Goal: Navigation & Orientation: Find specific page/section

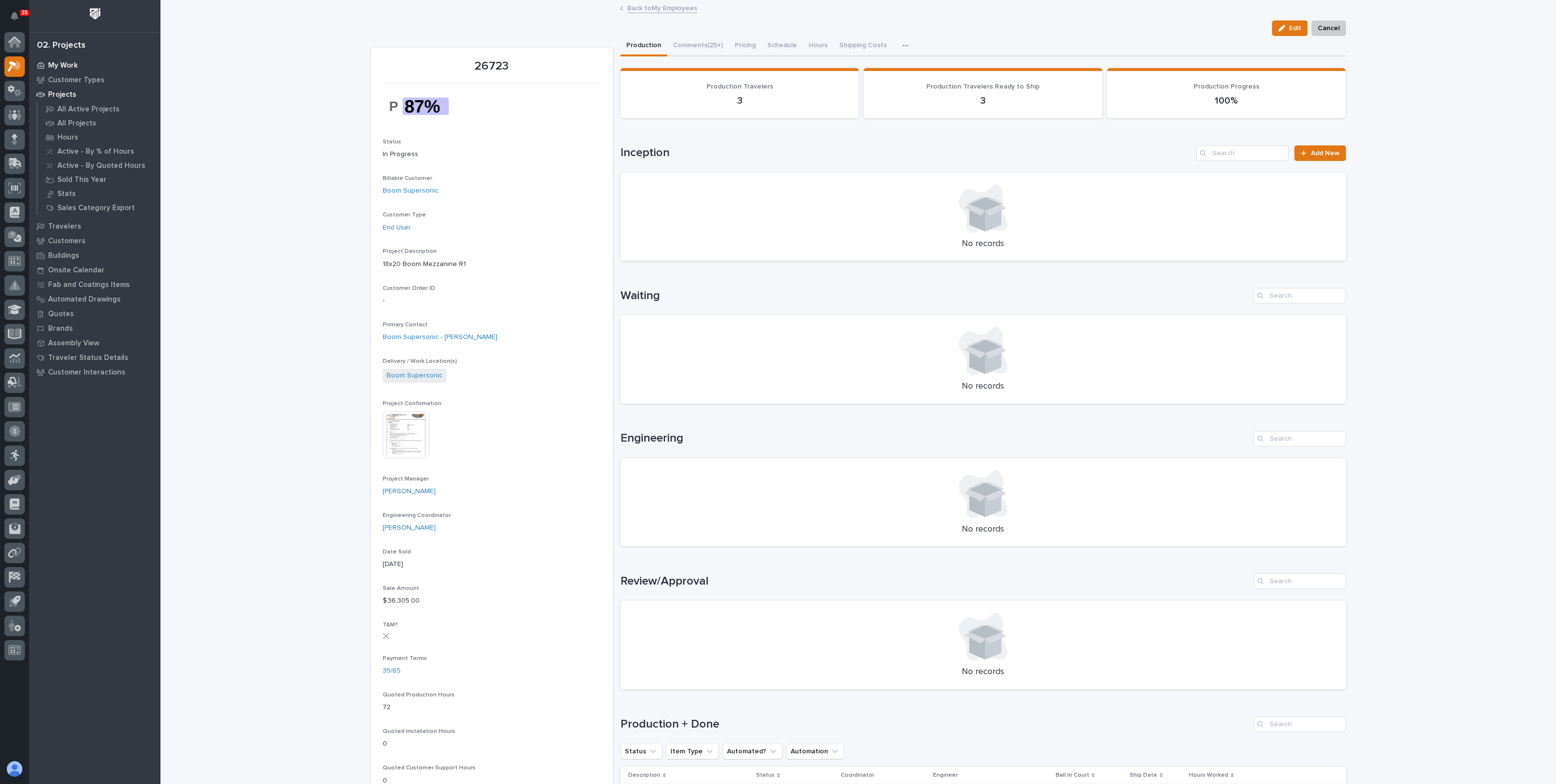
click at [63, 64] on p "My Work" at bounding box center [63, 66] width 30 height 9
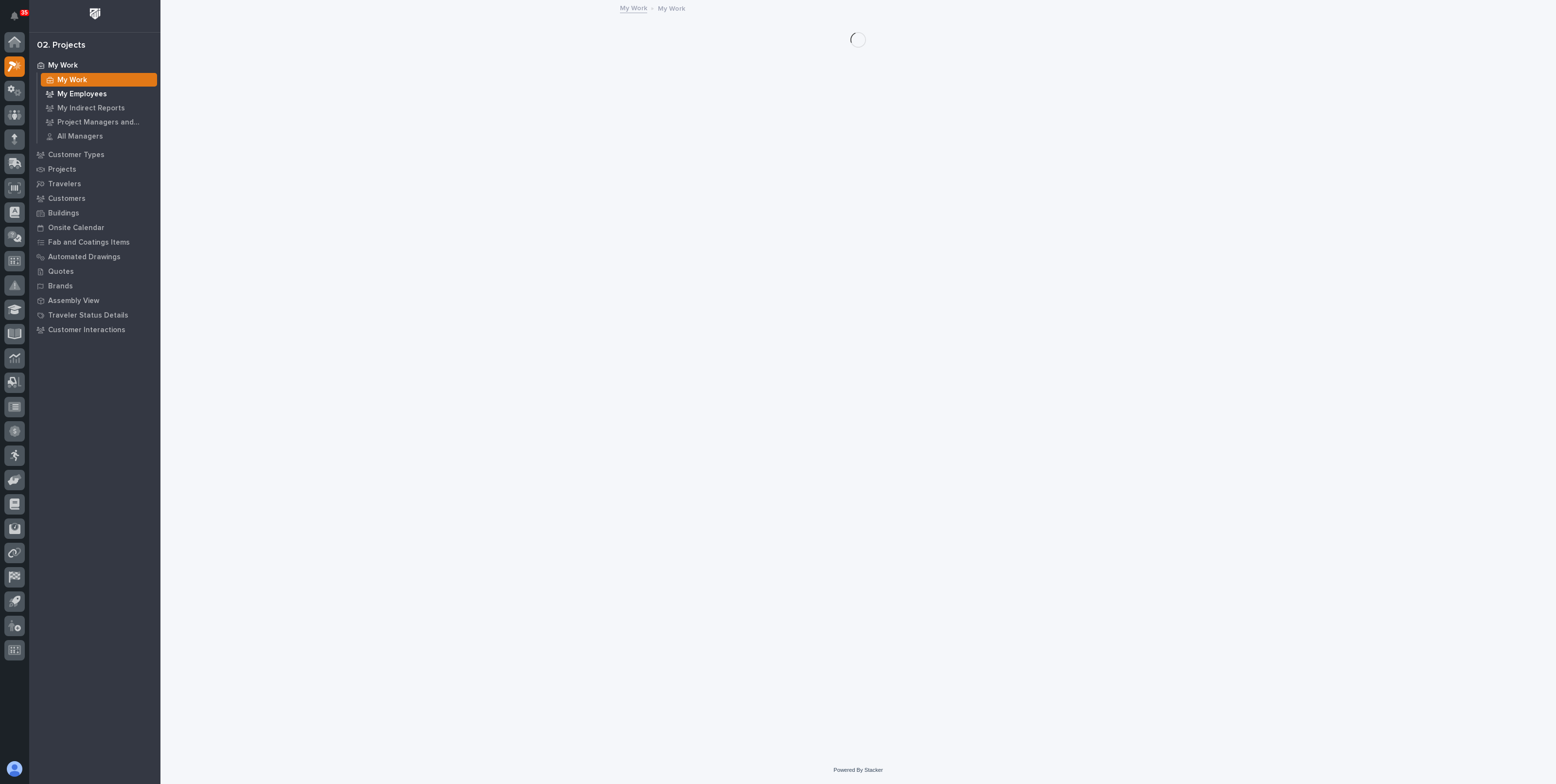
click at [77, 93] on p "My Employees" at bounding box center [81, 95] width 49 height 9
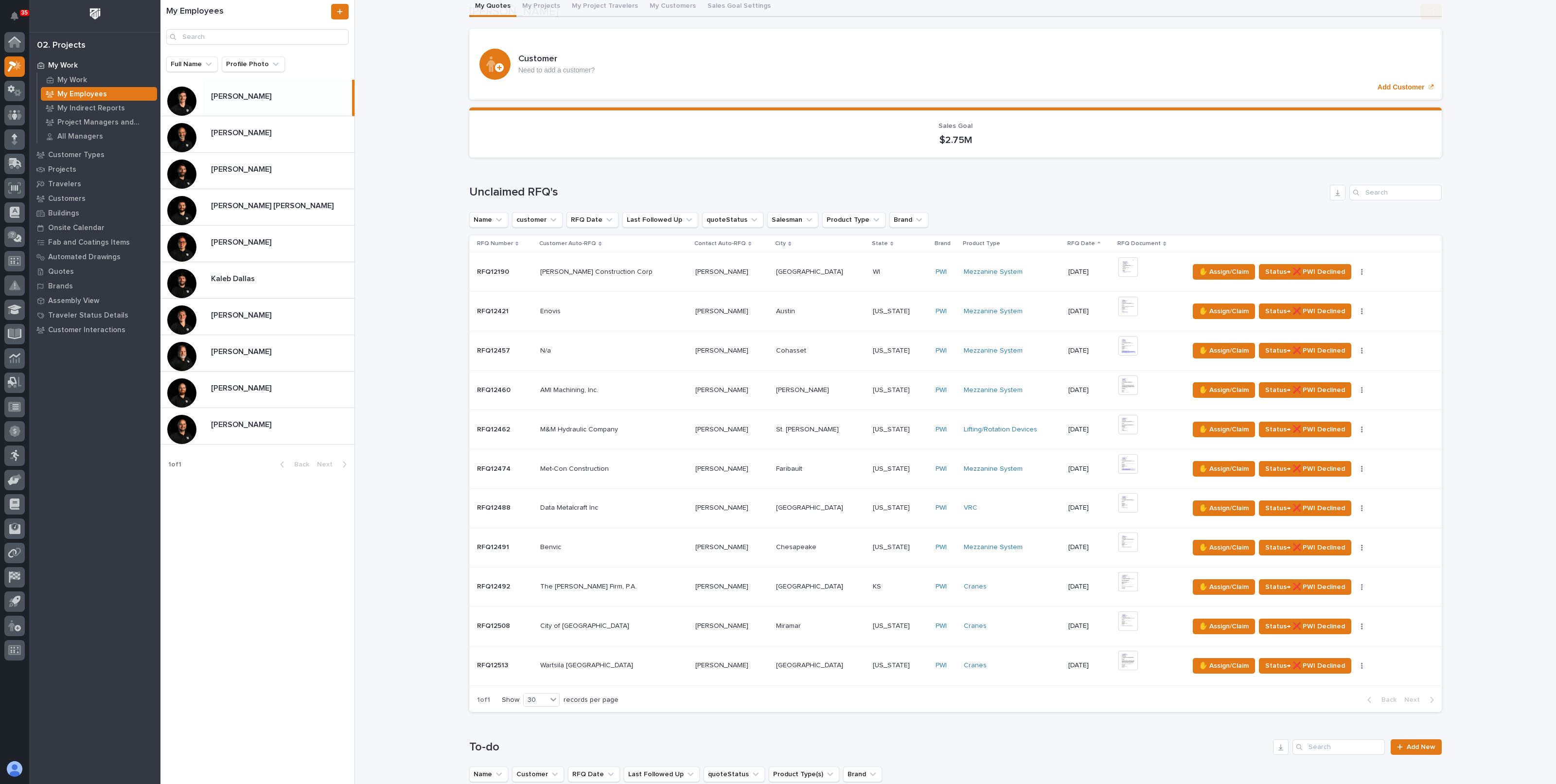
scroll to position [182, 0]
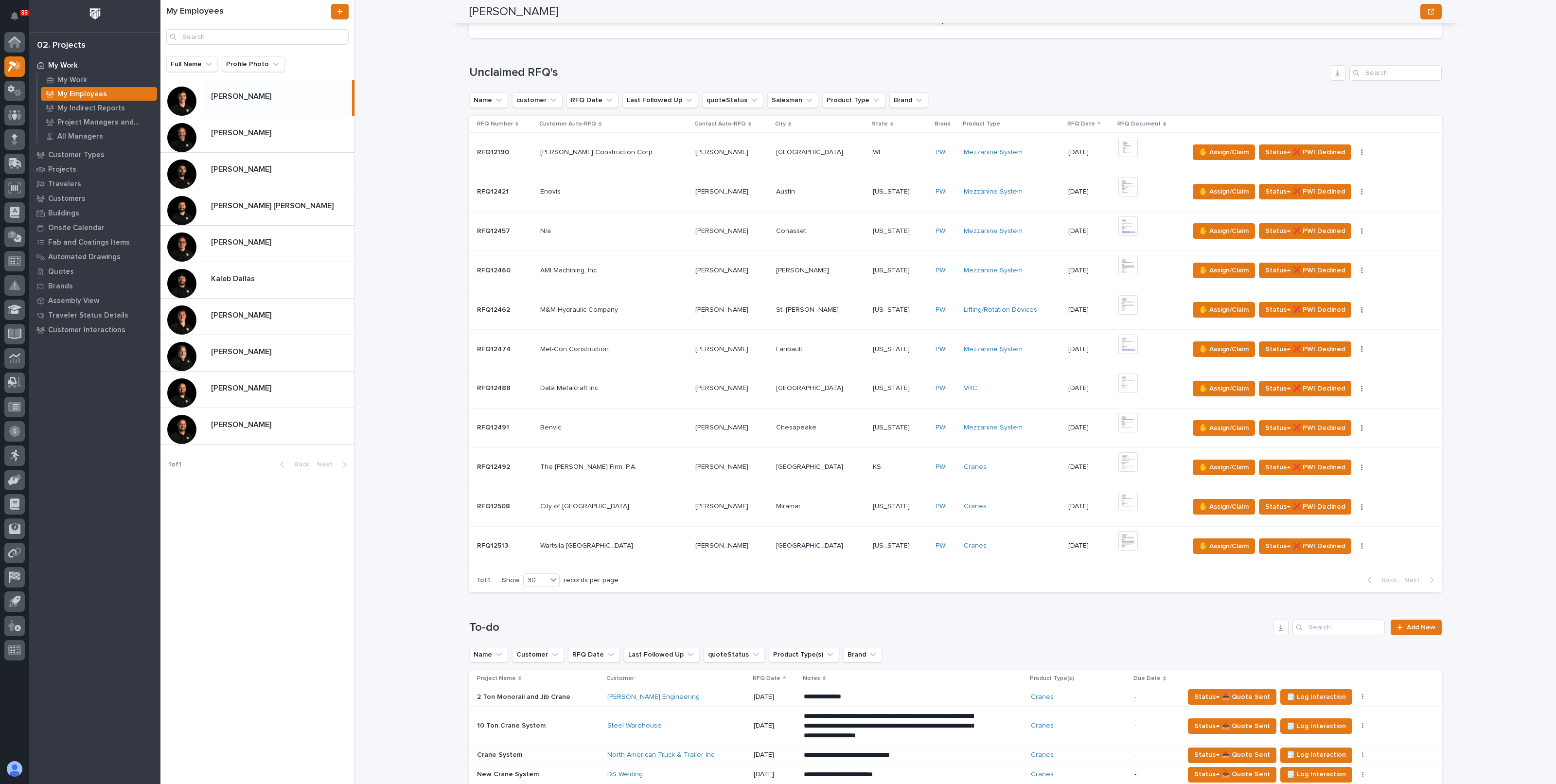
click at [297, 93] on p at bounding box center [279, 97] width 137 height 9
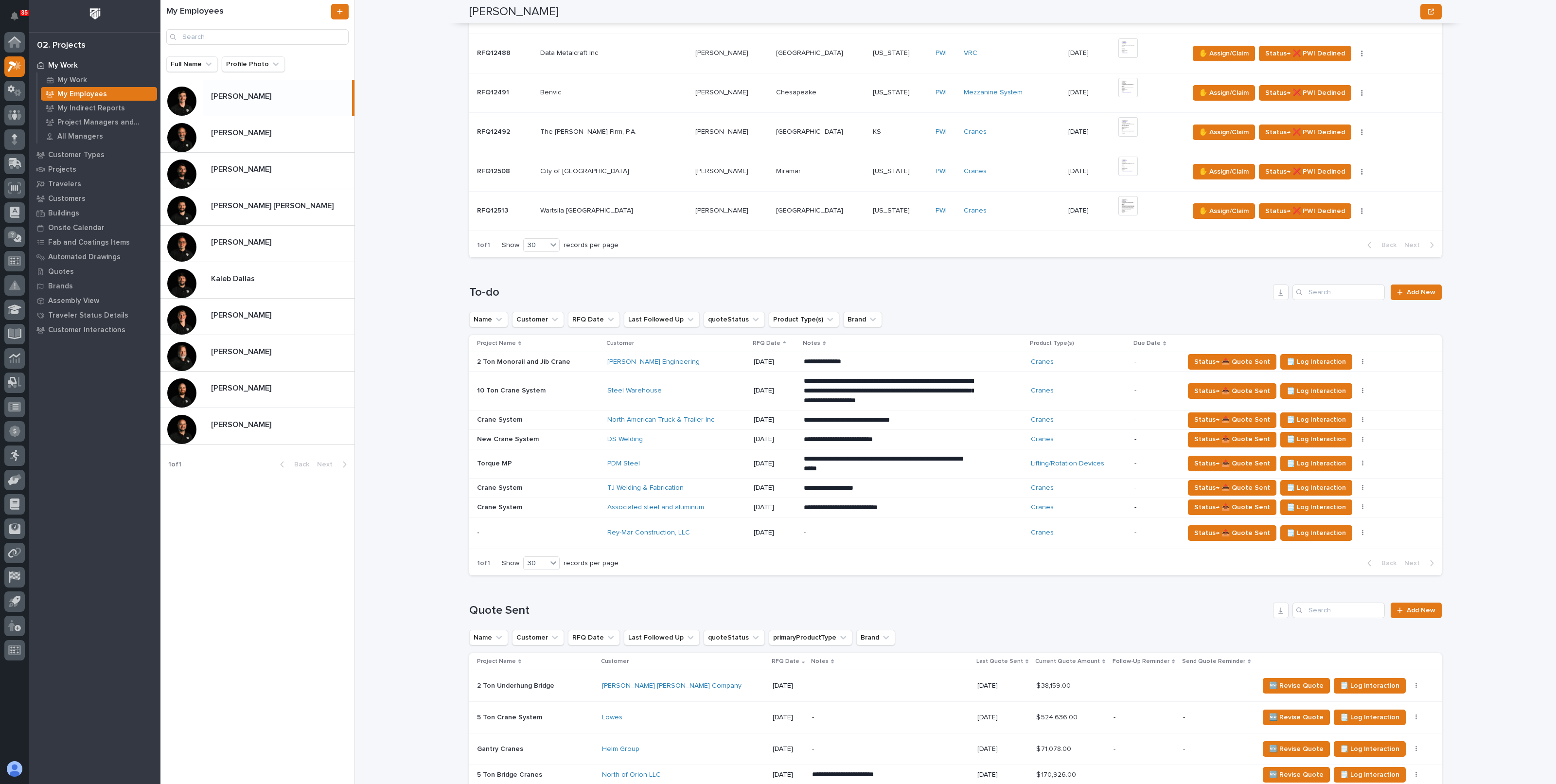
scroll to position [669, 0]
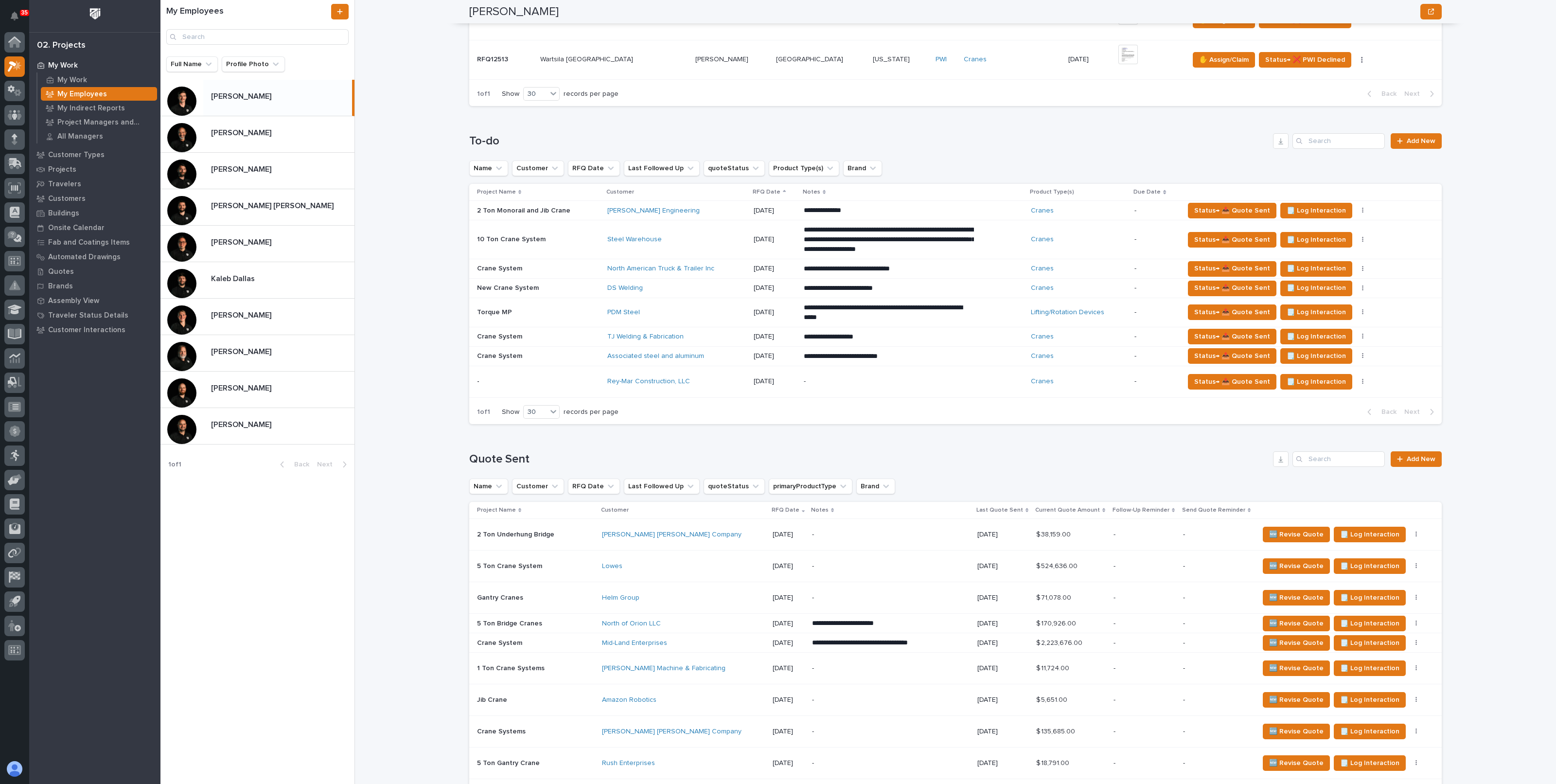
click at [241, 237] on p "[PERSON_NAME]" at bounding box center [242, 241] width 63 height 12
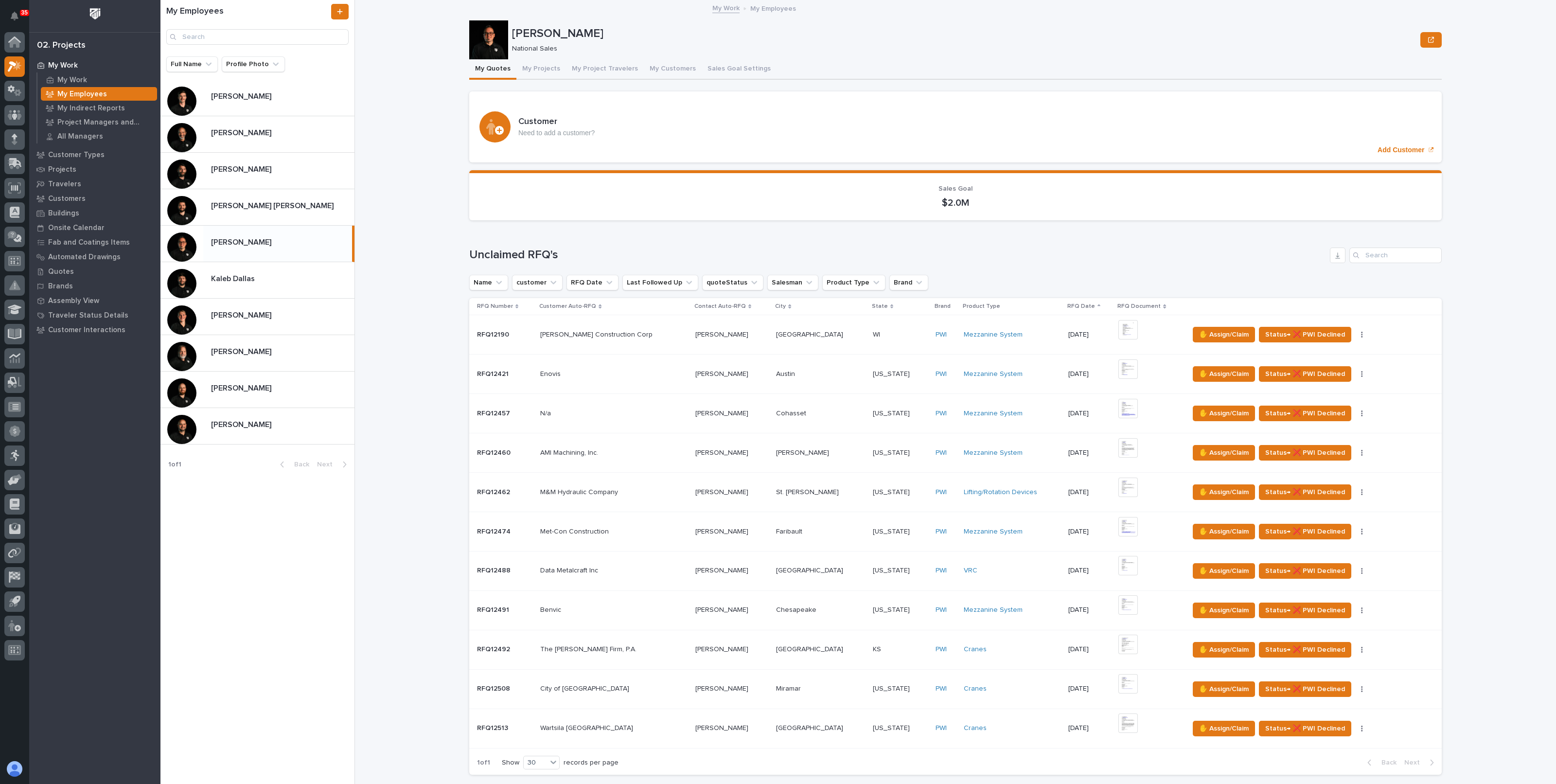
click at [542, 67] on button "My Projects" at bounding box center [540, 69] width 49 height 21
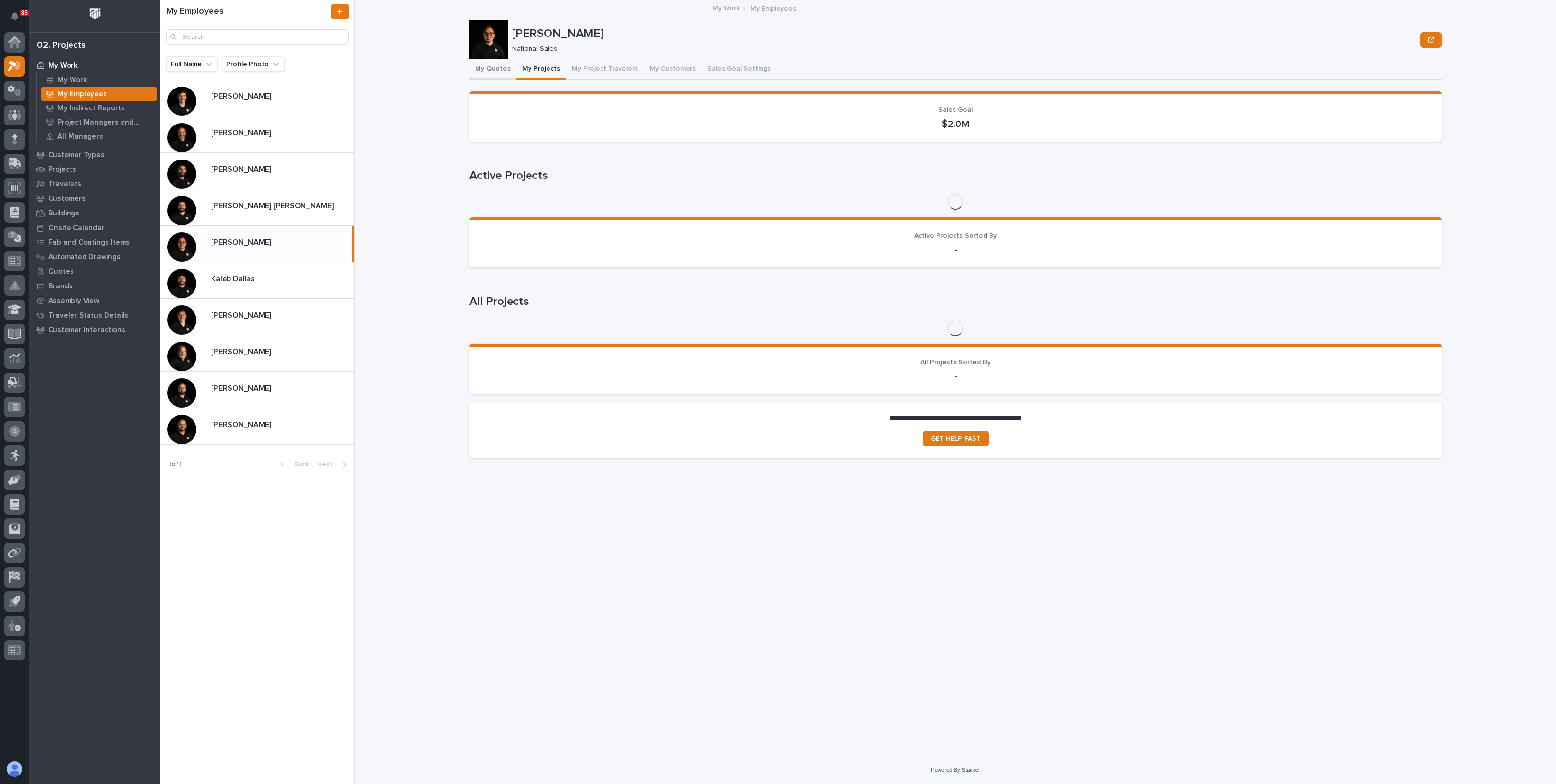
click at [494, 69] on button "My Quotes" at bounding box center [493, 69] width 47 height 21
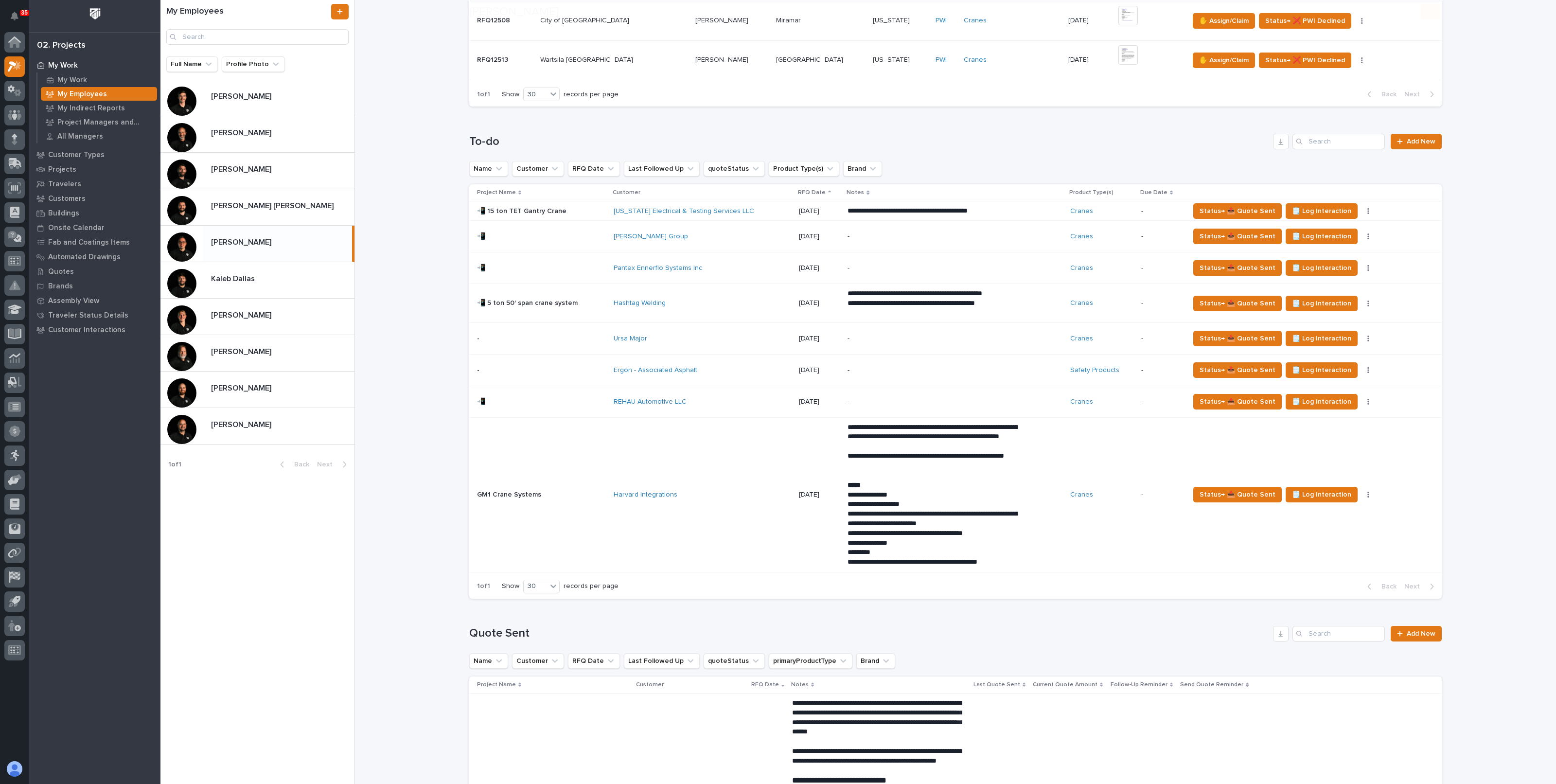
scroll to position [669, 0]
